Goal: Task Accomplishment & Management: Complete application form

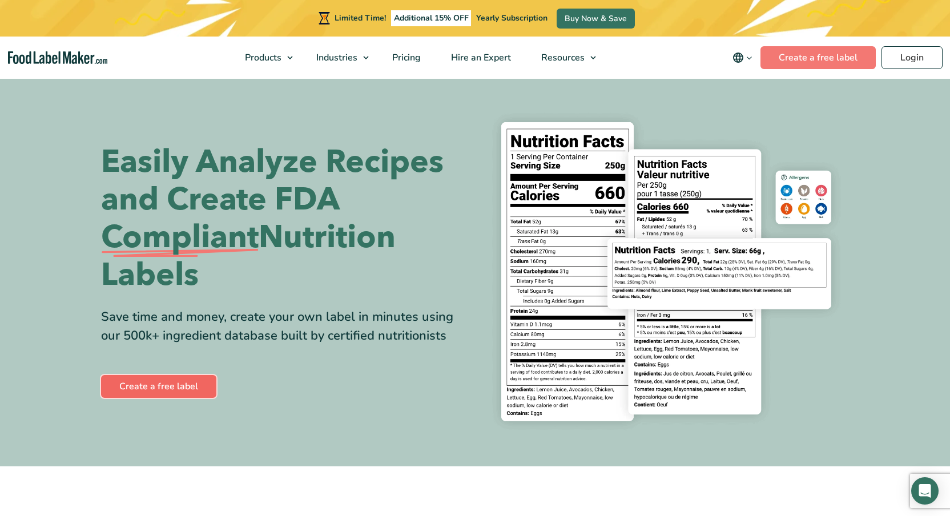
click at [165, 386] on link "Create a free label" at bounding box center [158, 386] width 115 height 23
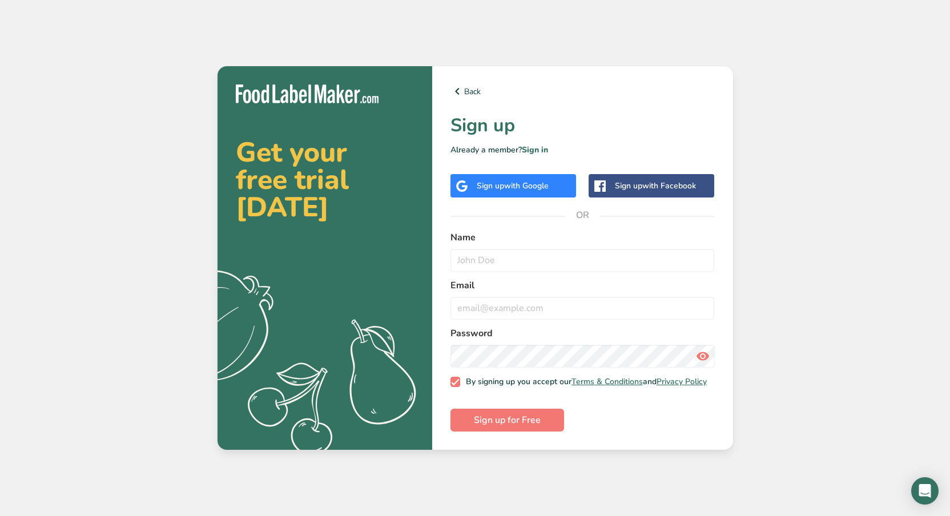
click at [519, 183] on span "with Google" at bounding box center [526, 185] width 45 height 11
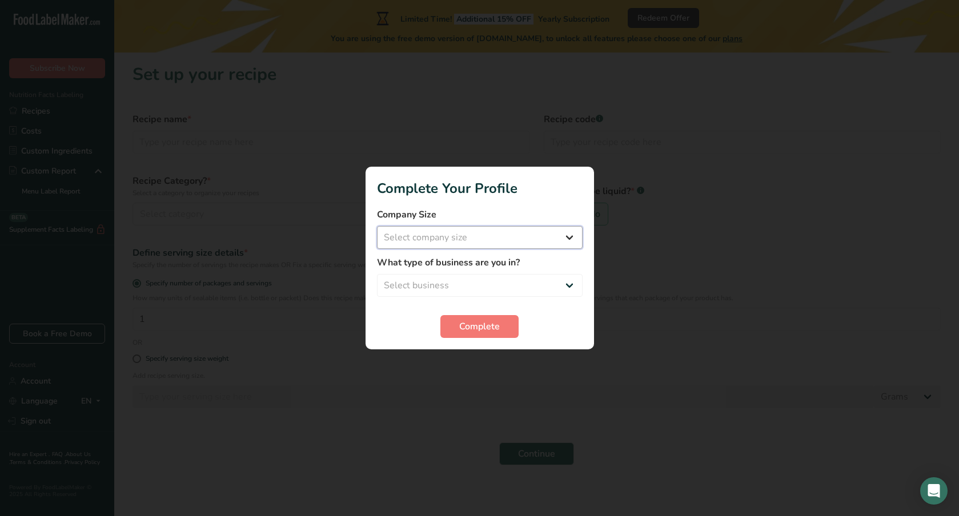
click at [530, 239] on select "Select company size Fewer than 10 Employees 10 to 50 Employees 51 to 500 Employ…" at bounding box center [480, 237] width 206 height 23
select select "2"
click at [498, 297] on form "Company Size Fewer than 10 Employees 10 to 50 Employees 51 to 500 Employees Ove…" at bounding box center [480, 273] width 206 height 130
click at [499, 296] on select "Select business Packaged Food Manufacturer Restaurant & Cafe Bakery Meal Plans …" at bounding box center [480, 285] width 206 height 23
select select "8"
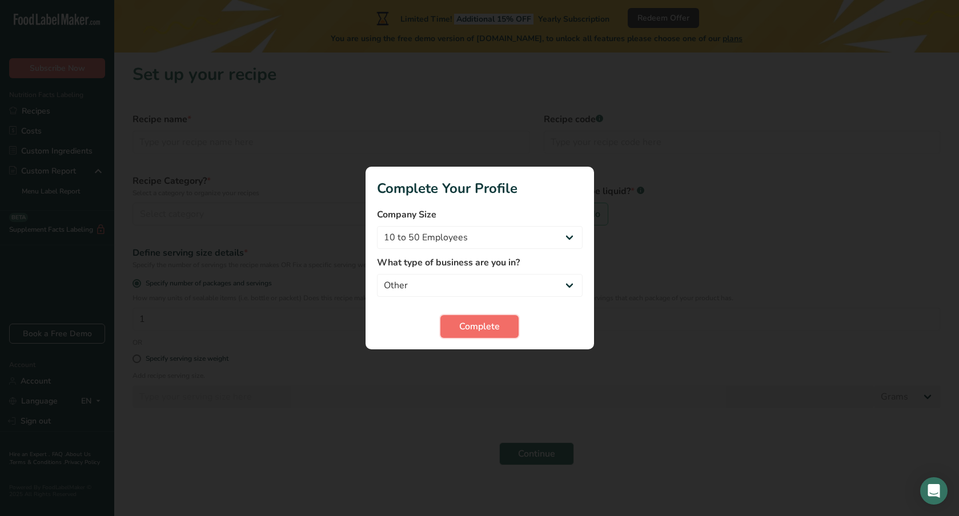
click at [500, 328] on button "Complete" at bounding box center [479, 326] width 78 height 23
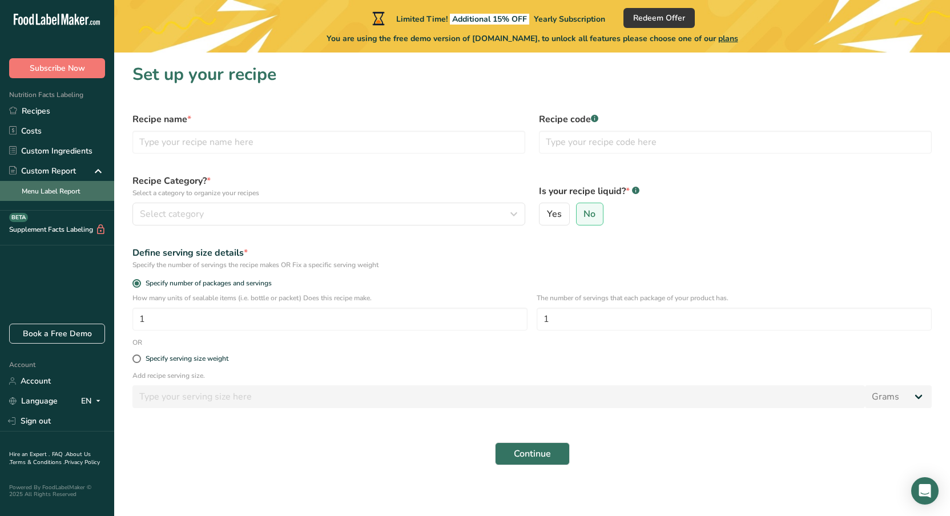
click at [70, 194] on link "Menu Label Report" at bounding box center [57, 191] width 114 height 20
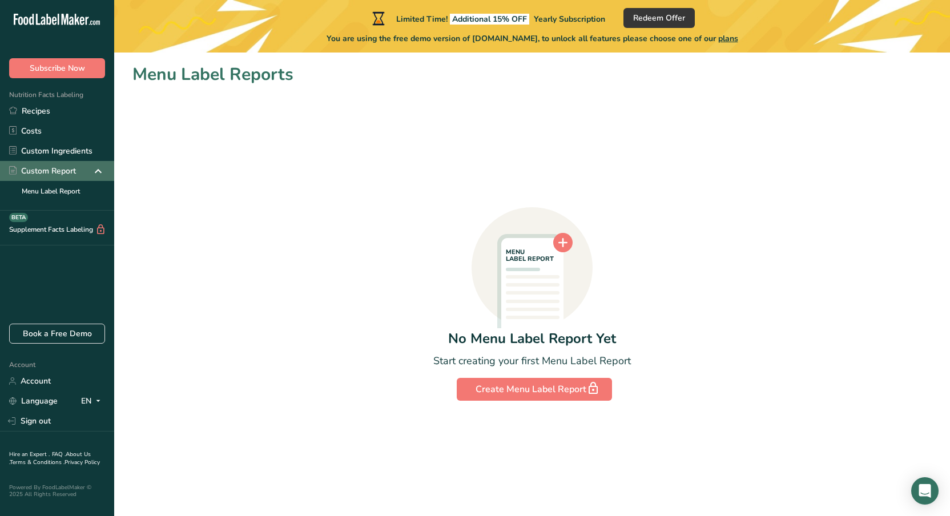
click at [67, 176] on div "Custom Report" at bounding box center [42, 171] width 67 height 12
click at [63, 149] on link "Custom Ingredients" at bounding box center [57, 151] width 114 height 20
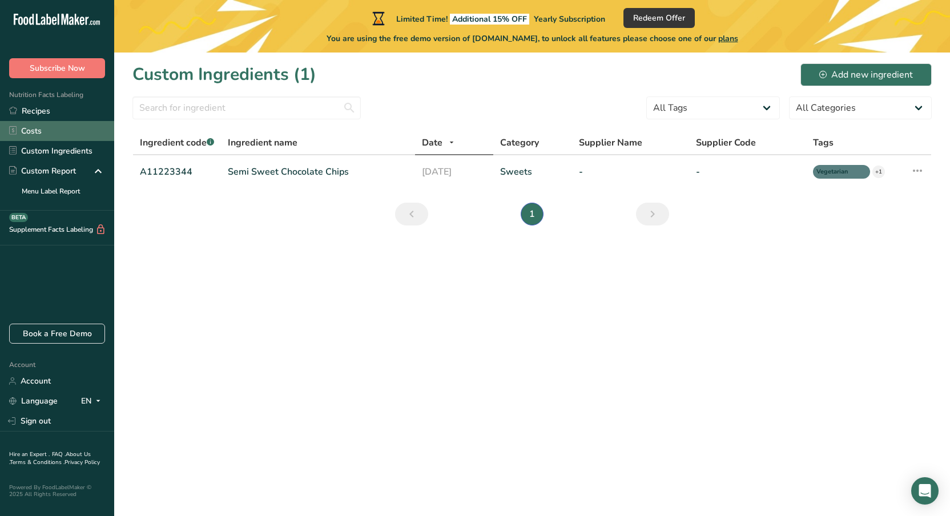
click at [49, 134] on link "Costs" at bounding box center [57, 131] width 114 height 20
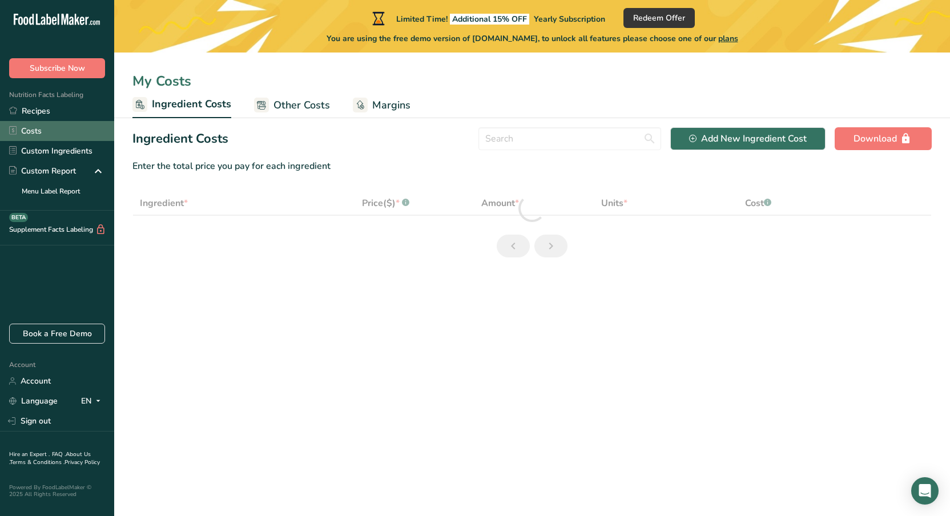
select select "1"
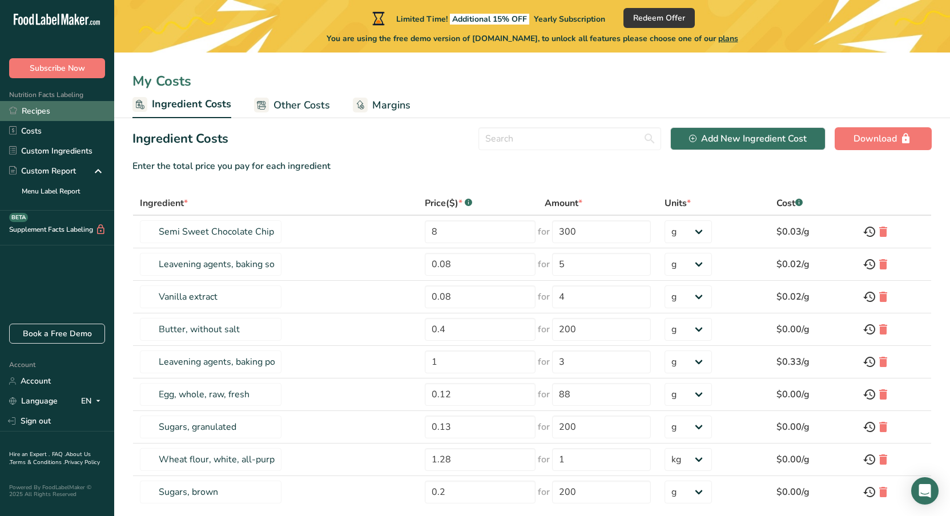
click at [43, 116] on link "Recipes" at bounding box center [57, 111] width 114 height 20
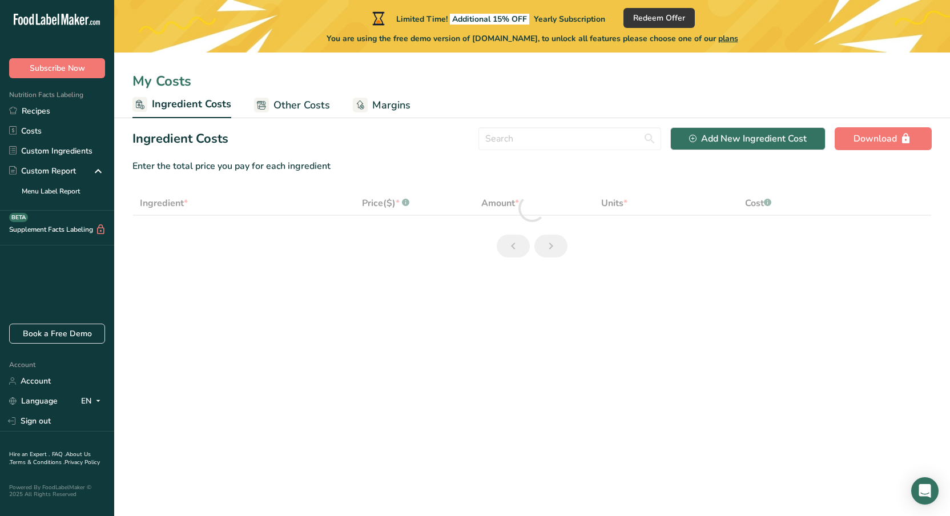
select select "1"
